Goal: Find specific fact: Find specific fact

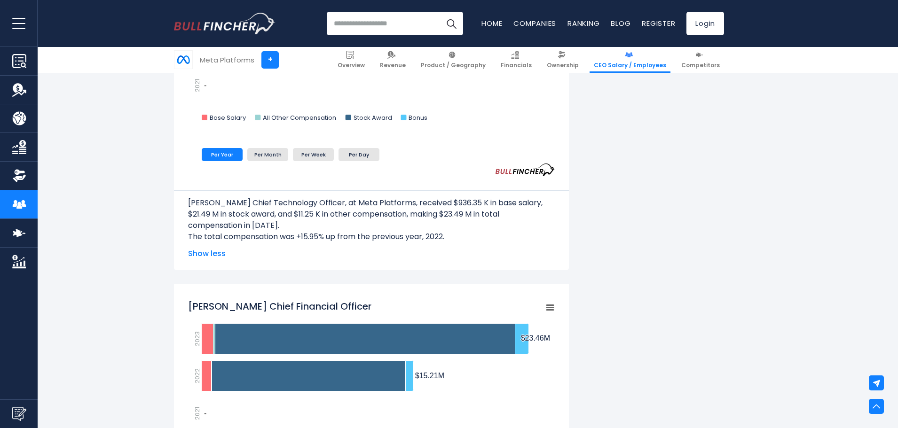
scroll to position [1410, 0]
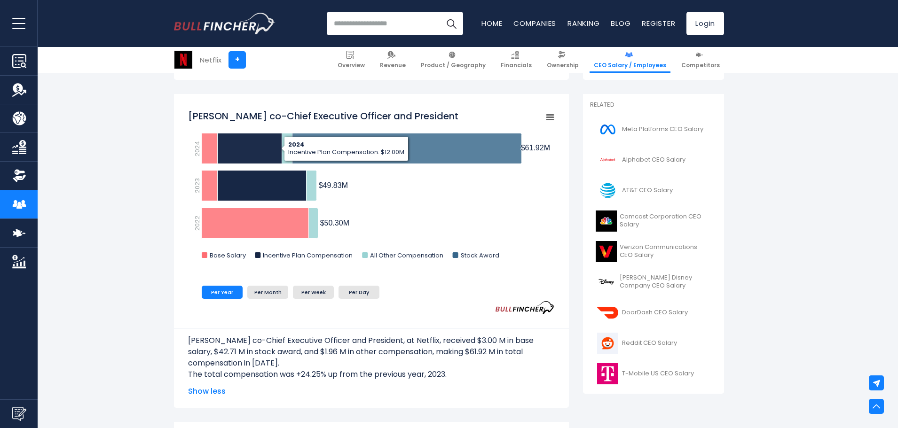
drag, startPoint x: 289, startPoint y: 117, endPoint x: 300, endPoint y: 118, distance: 11.8
click at [293, 117] on tspan "[PERSON_NAME] co-Chief Executive Officer and President" at bounding box center [323, 116] width 270 height 13
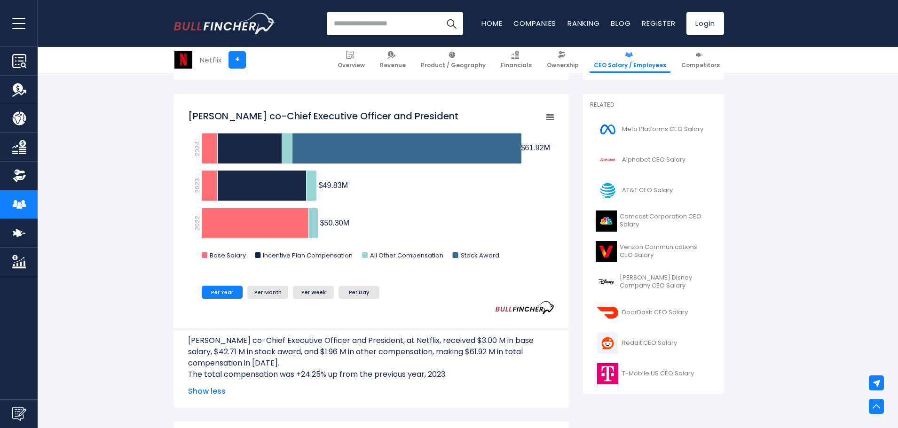
click at [302, 118] on tspan "[PERSON_NAME] co-Chief Executive Officer and President" at bounding box center [323, 116] width 270 height 13
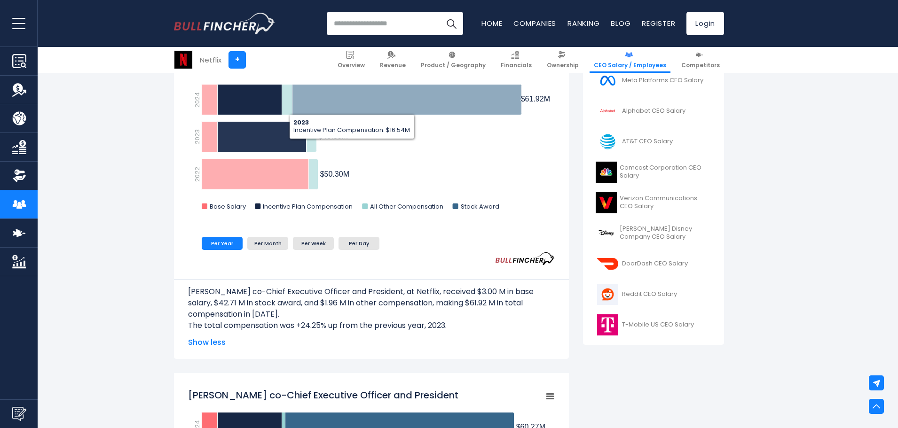
scroll to position [517, 0]
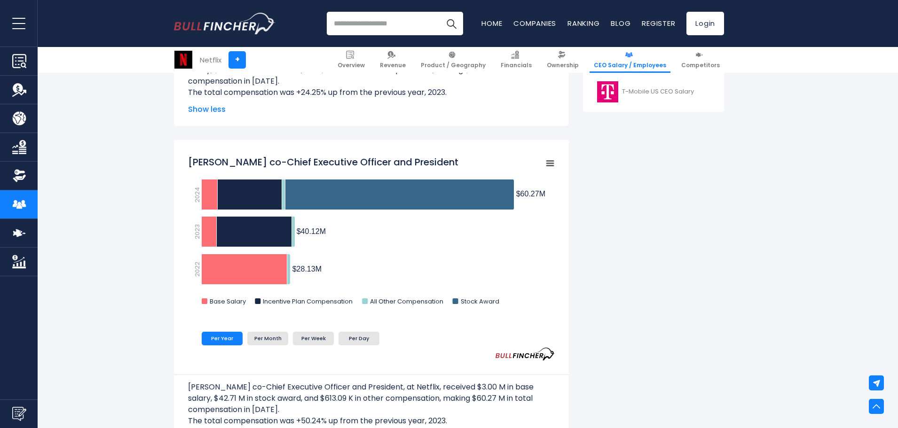
drag, startPoint x: 193, startPoint y: 162, endPoint x: 234, endPoint y: 166, distance: 40.6
click at [234, 166] on tspan "[PERSON_NAME] co-Chief Executive Officer and President" at bounding box center [323, 162] width 270 height 13
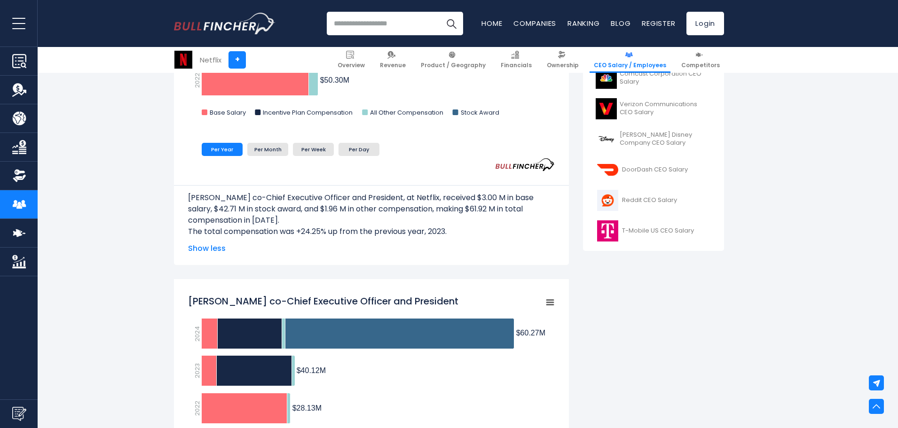
scroll to position [188, 0]
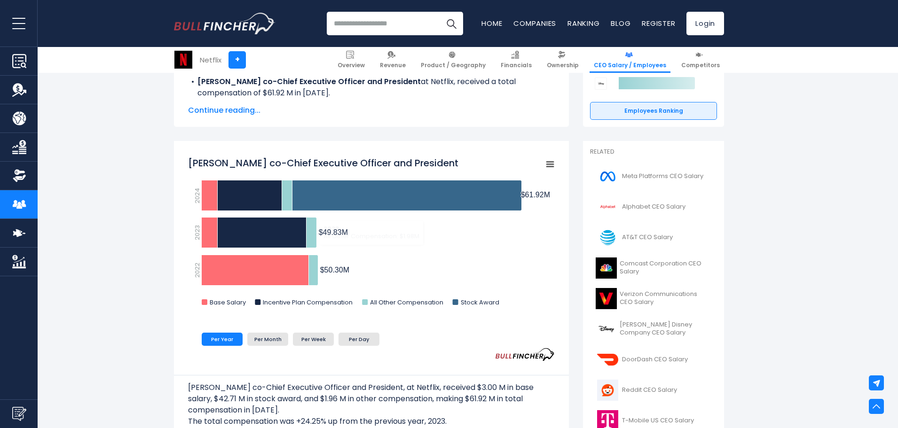
click at [469, 276] on rect "TED SARANDOS co-Chief Executive Officer and President" at bounding box center [371, 234] width 367 height 165
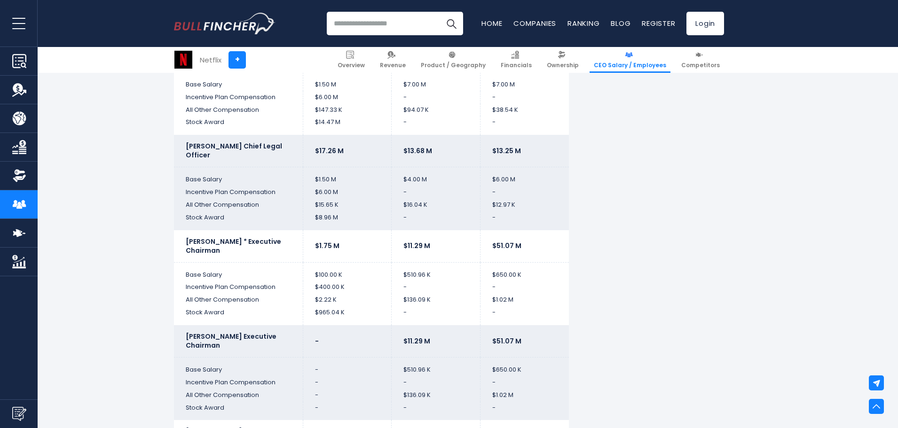
scroll to position [2210, 0]
